Goal: Find contact information: Find contact information

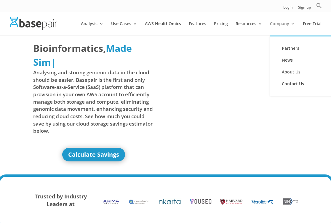
click at [279, 23] on link "Company" at bounding box center [282, 29] width 25 height 14
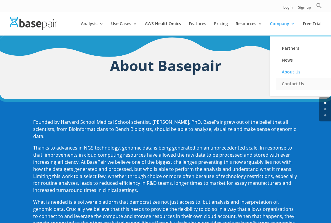
click at [291, 84] on link "Contact Us" at bounding box center [305, 84] width 59 height 12
